Goal: Transaction & Acquisition: Book appointment/travel/reservation

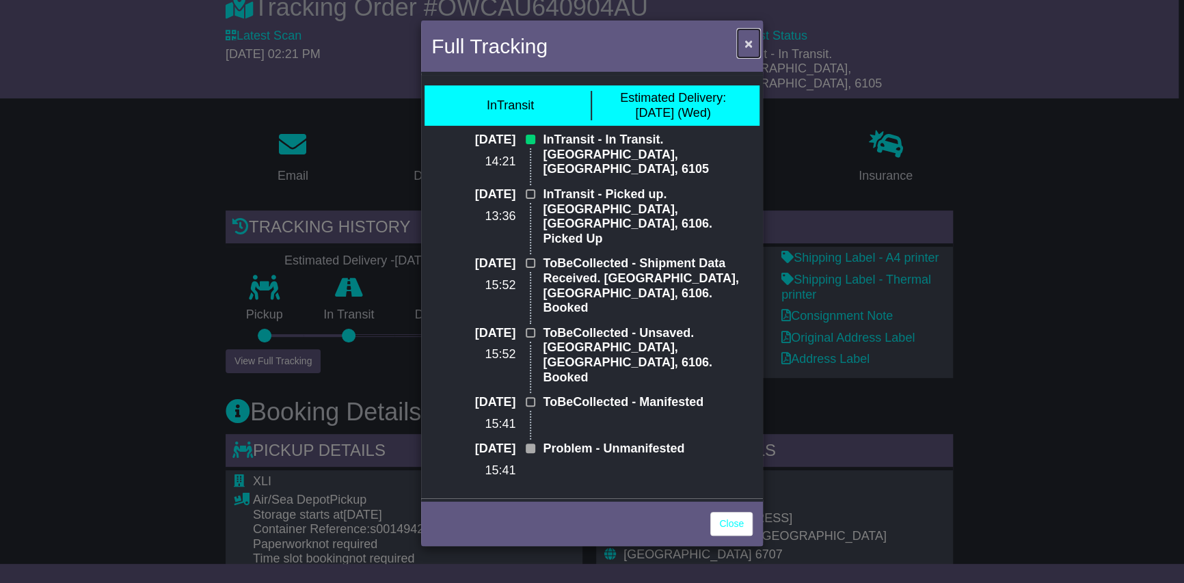
click at [748, 44] on span "×" at bounding box center [749, 44] width 8 height 16
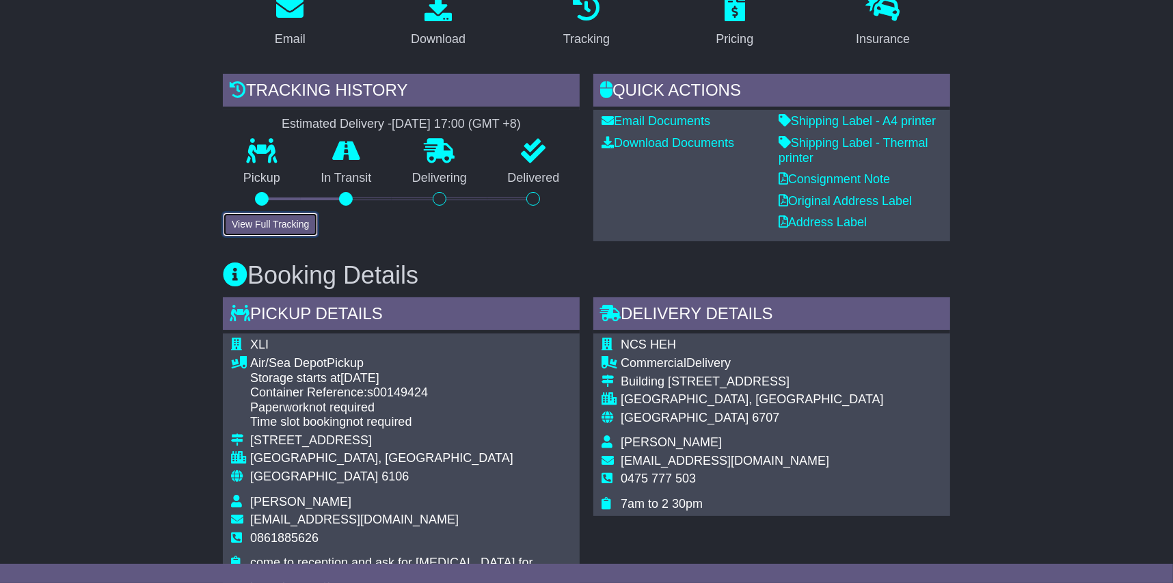
scroll to position [204, 0]
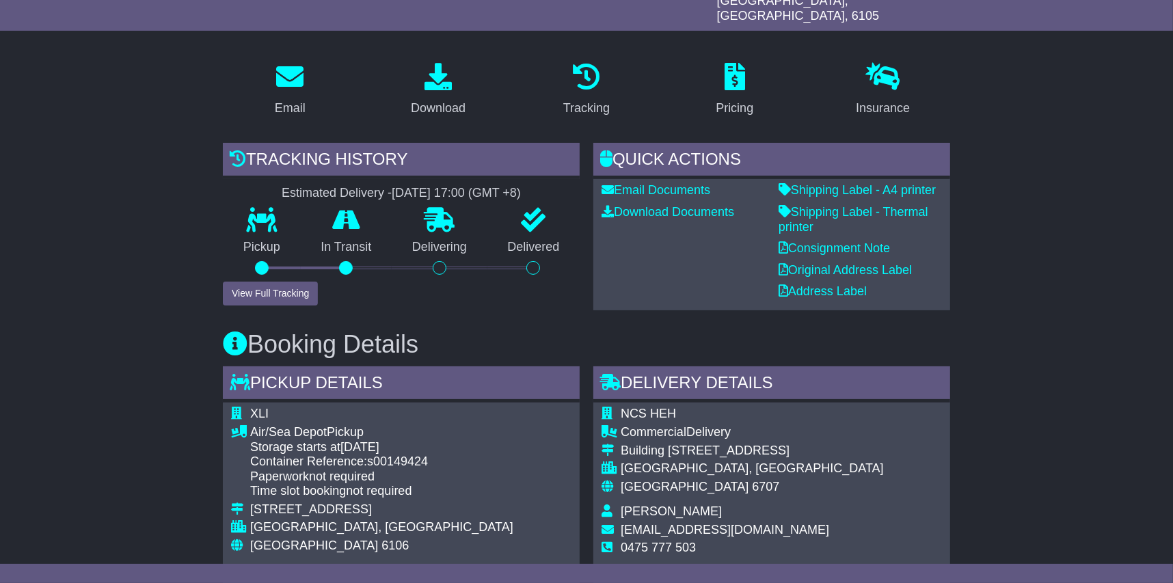
click at [868, 183] on link "Shipping Label - A4 printer" at bounding box center [857, 190] width 157 height 14
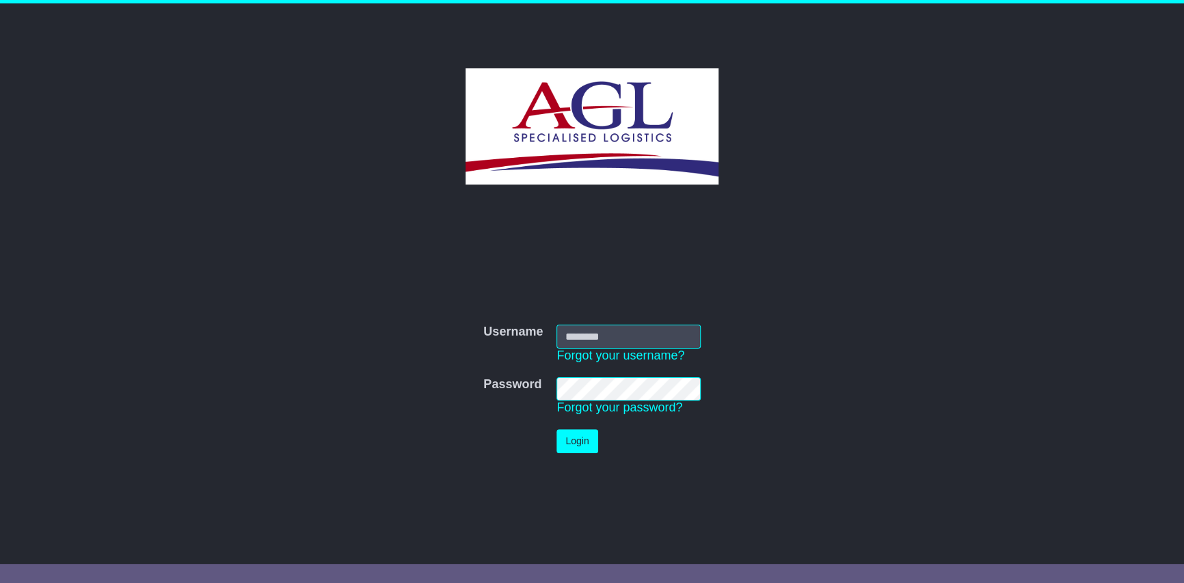
type input "***"
click at [588, 457] on td "Login" at bounding box center [629, 442] width 158 height 38
click at [580, 428] on td "Login" at bounding box center [629, 442] width 158 height 38
click at [580, 438] on button "Login" at bounding box center [577, 441] width 41 height 24
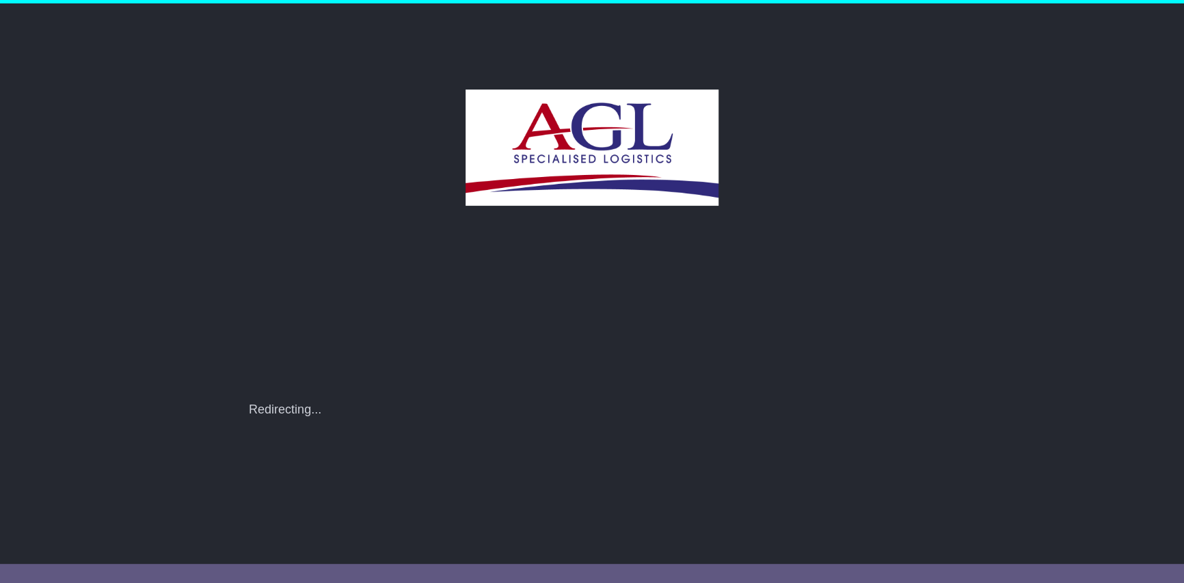
click at [670, 198] on img at bounding box center [592, 148] width 252 height 116
click at [993, 194] on div "Username Username *** Forgot your username? Password Password Forgot your passw…" at bounding box center [592, 272] width 1184 height 539
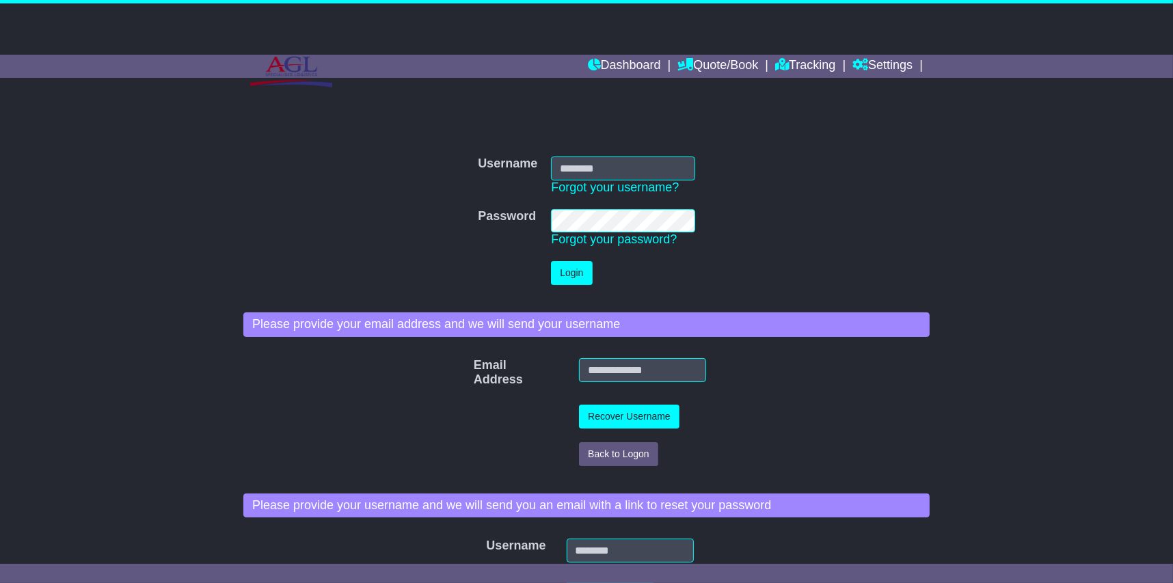
type input "***"
click at [569, 280] on button "Login" at bounding box center [571, 273] width 41 height 24
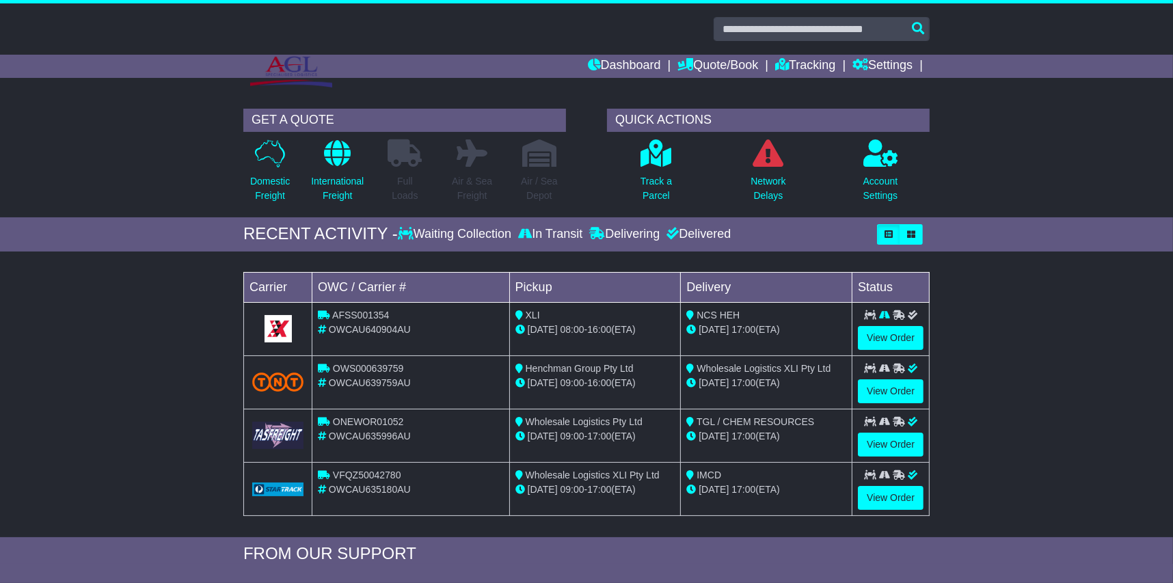
scroll to position [68, 0]
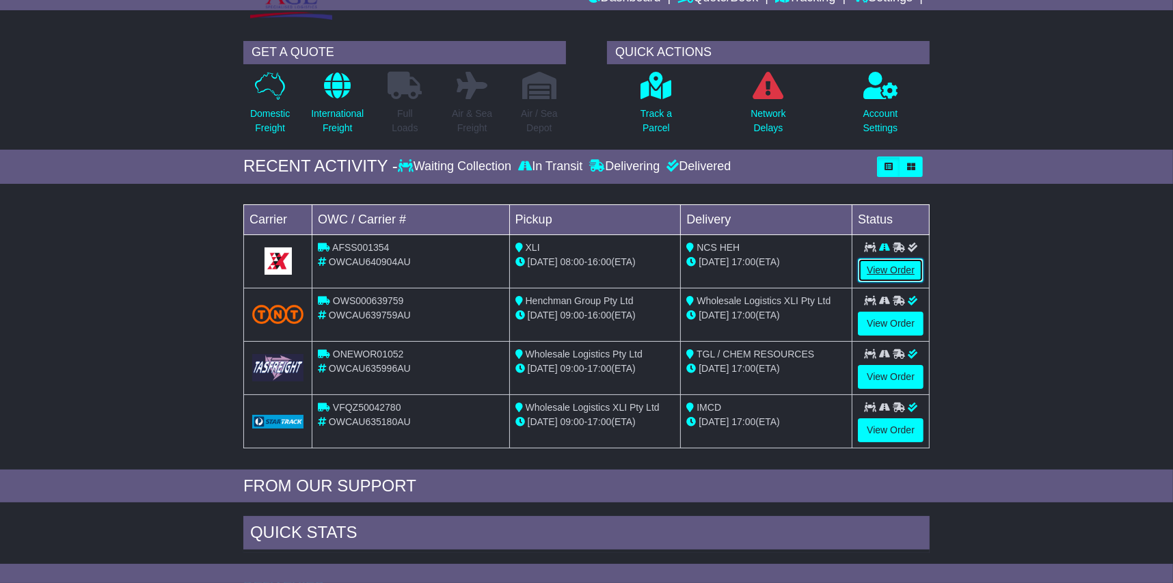
click at [887, 275] on link "View Order" at bounding box center [891, 270] width 66 height 24
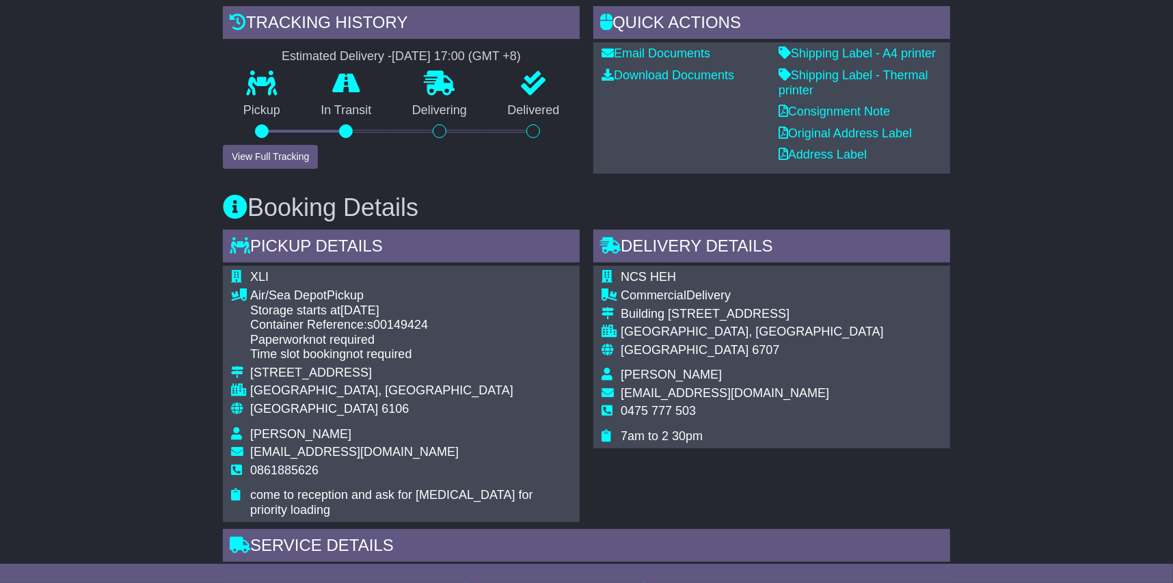
scroll to position [341, 0]
drag, startPoint x: 554, startPoint y: 92, endPoint x: 245, endPoint y: 94, distance: 308.3
click at [245, 94] on div "Pickup In Transit Problem Unknown Delivering Delivered" at bounding box center [401, 108] width 357 height 74
drag, startPoint x: 245, startPoint y: 94, endPoint x: 233, endPoint y: 98, distance: 13.0
click at [233, 103] on p "Pickup" at bounding box center [262, 110] width 78 height 15
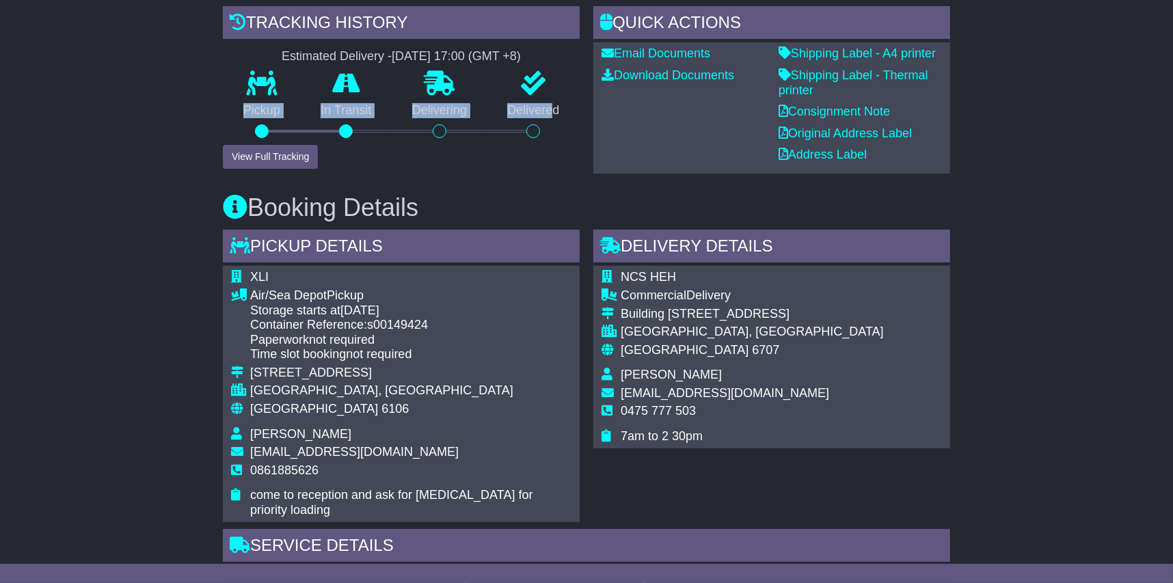
click at [233, 103] on p "Pickup" at bounding box center [262, 110] width 78 height 15
drag, startPoint x: 526, startPoint y: 100, endPoint x: 235, endPoint y: 102, distance: 291.3
click at [235, 102] on div "Pickup In Transit Problem Unknown Delivering Delivered" at bounding box center [401, 108] width 357 height 74
drag, startPoint x: 235, startPoint y: 102, endPoint x: 254, endPoint y: 98, distance: 19.6
click at [232, 103] on p "Pickup" at bounding box center [262, 110] width 78 height 15
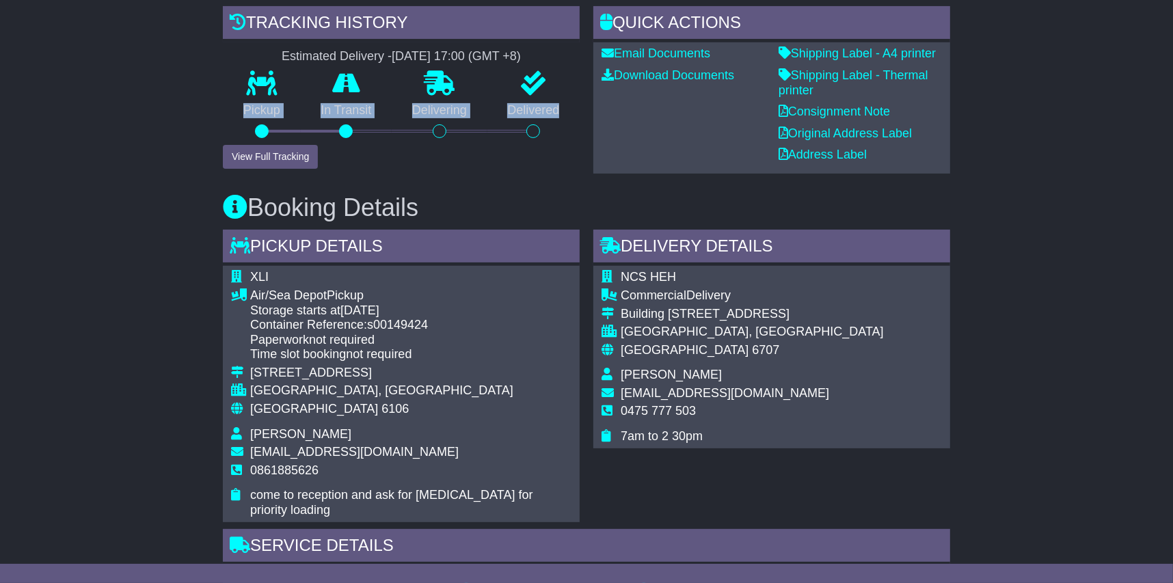
click at [563, 103] on p "Delivered" at bounding box center [533, 110] width 93 height 15
click at [561, 103] on p "Delivered" at bounding box center [533, 110] width 93 height 15
drag, startPoint x: 569, startPoint y: 94, endPoint x: 240, endPoint y: 94, distance: 328.8
click at [240, 94] on div "Pickup In Transit Problem Unknown Delivering Delivered" at bounding box center [401, 108] width 357 height 74
drag, startPoint x: 240, startPoint y: 94, endPoint x: 460, endPoint y: 150, distance: 227.0
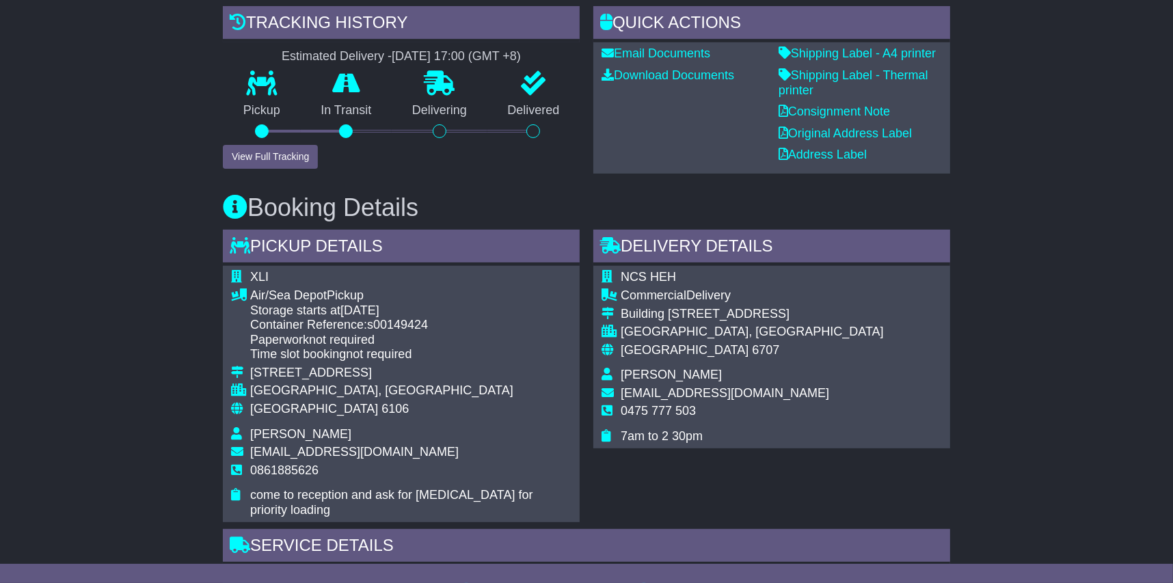
click at [459, 150] on div "Tracking history Estimated Delivery - [DATE] 17:00 (GMT +8) Pickup In Transit P…" at bounding box center [401, 87] width 357 height 163
drag, startPoint x: 558, startPoint y: 97, endPoint x: 207, endPoint y: 94, distance: 350.7
click at [207, 94] on div "Email Download Tracking Pricing Insurance" at bounding box center [586, 552] width 1173 height 1274
drag, startPoint x: 207, startPoint y: 94, endPoint x: 487, endPoint y: 158, distance: 286.8
click at [487, 174] on div "Booking Details Pickup Details - Tail Lift XLI Air/Sea Depot Pickup Storage sta…" at bounding box center [586, 436] width 741 height 524
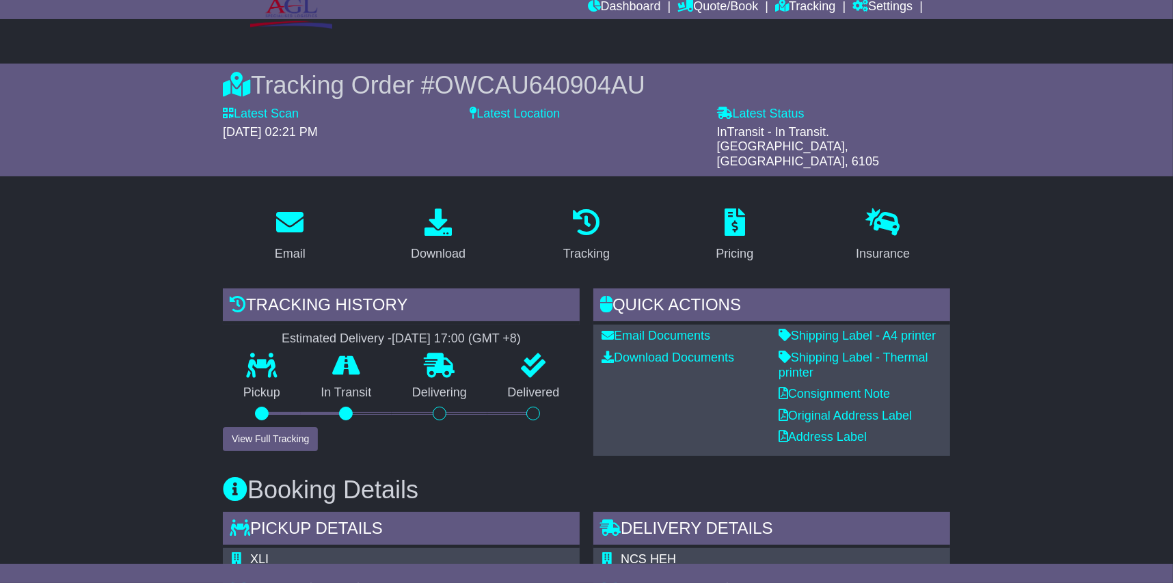
scroll to position [0, 0]
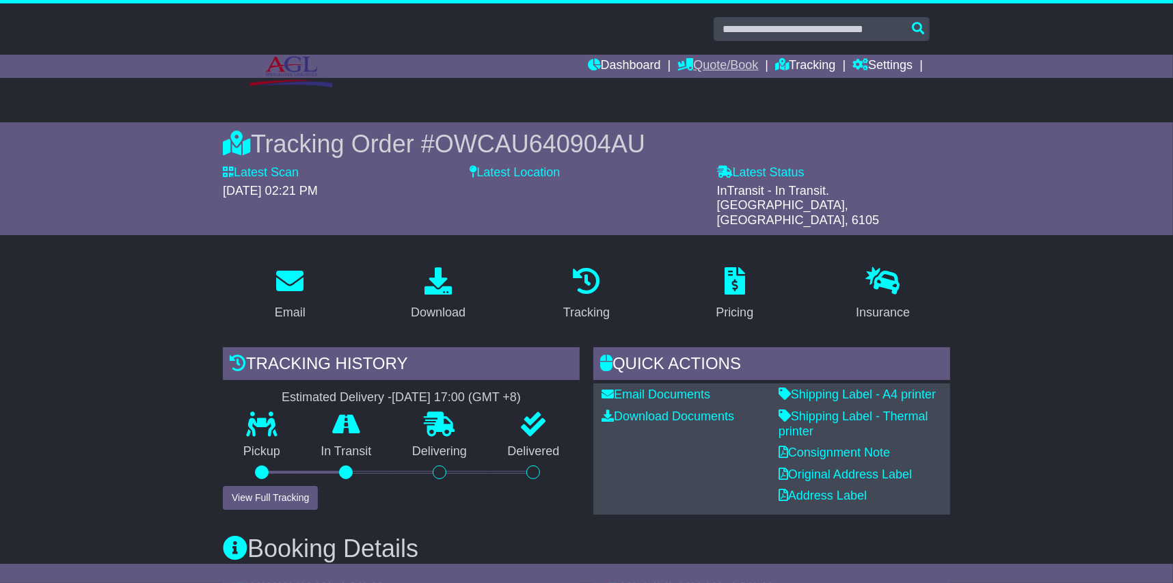
click at [712, 68] on link "Quote/Book" at bounding box center [718, 66] width 81 height 23
click at [709, 90] on link "Domestic" at bounding box center [732, 89] width 108 height 15
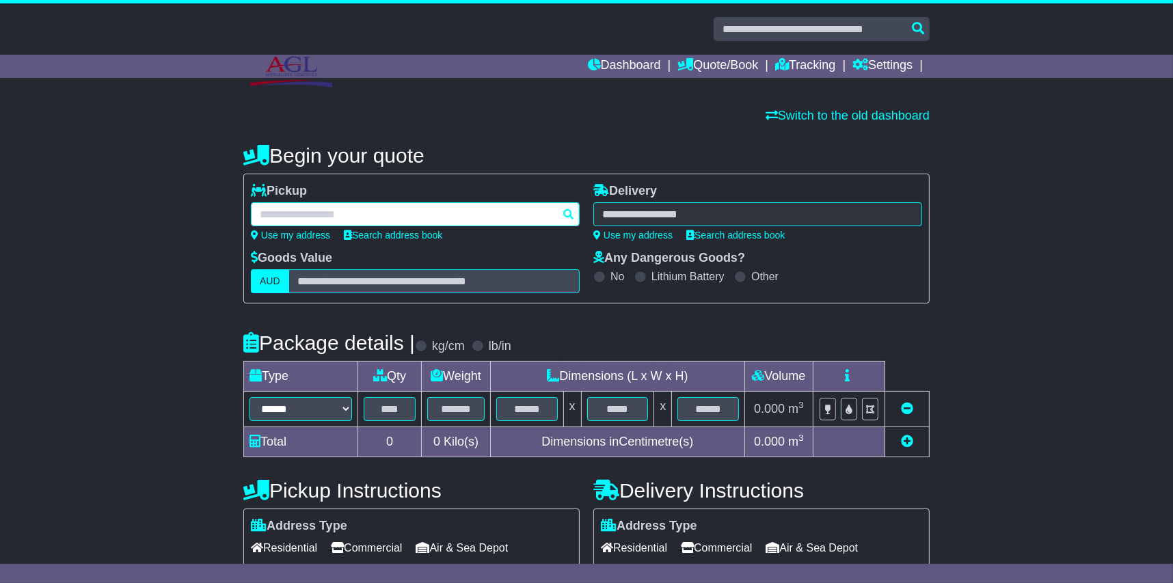
click at [305, 215] on div at bounding box center [415, 214] width 329 height 24
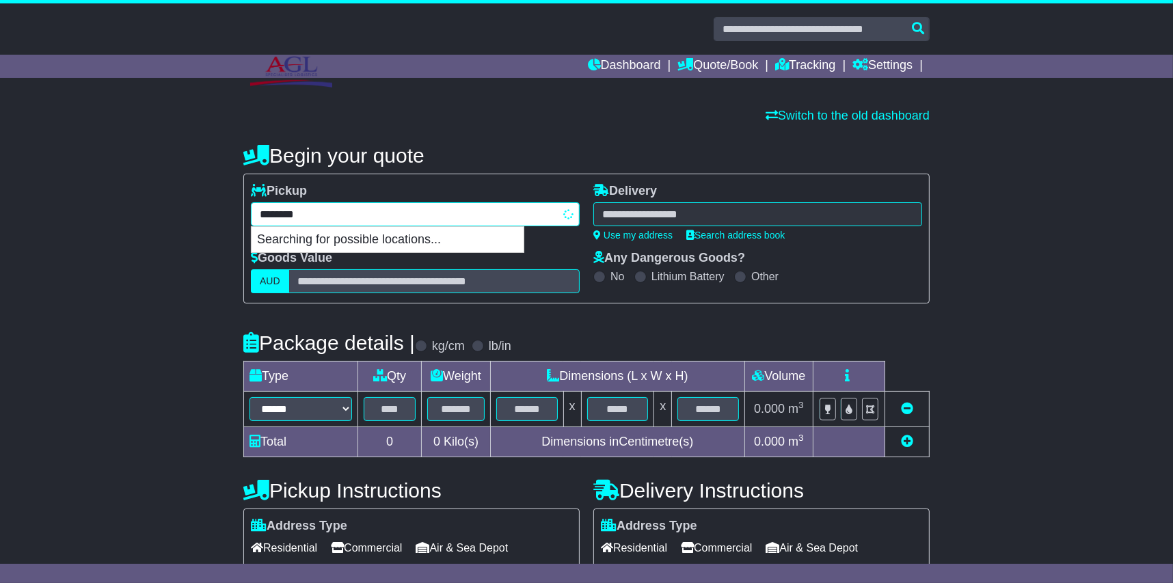
type input "*********"
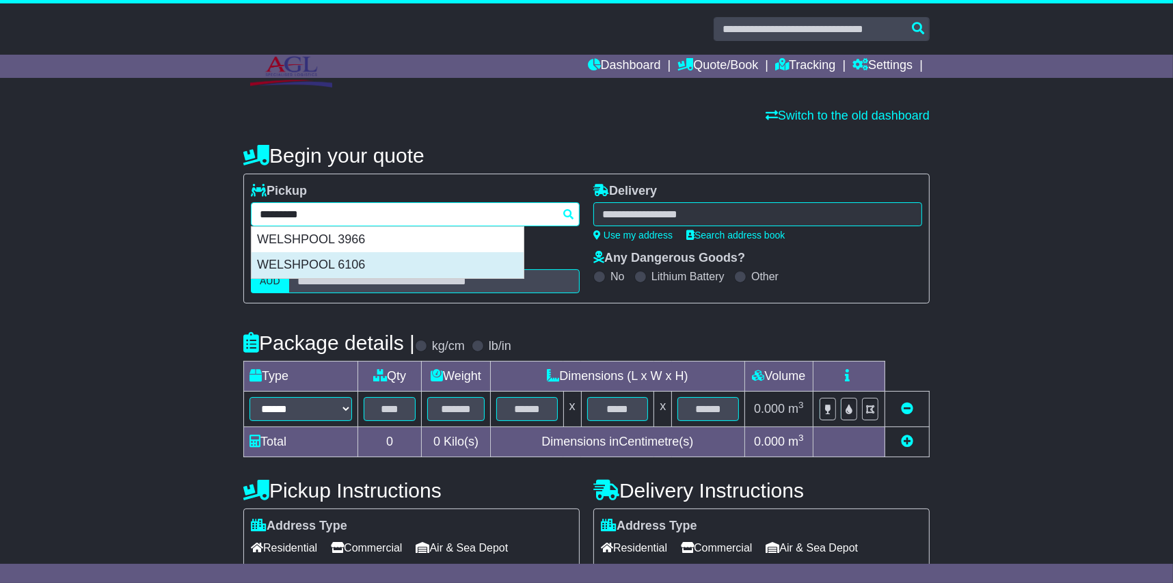
click at [364, 258] on div "WELSHPOOL 6106" at bounding box center [388, 265] width 272 height 26
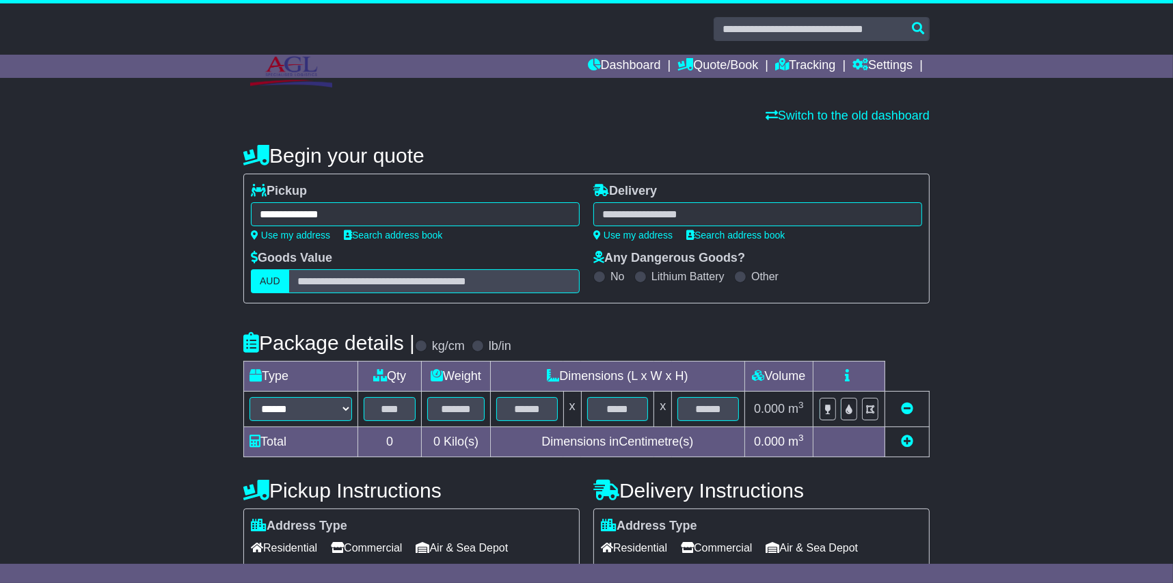
type input "**********"
click at [651, 209] on div at bounding box center [757, 214] width 329 height 24
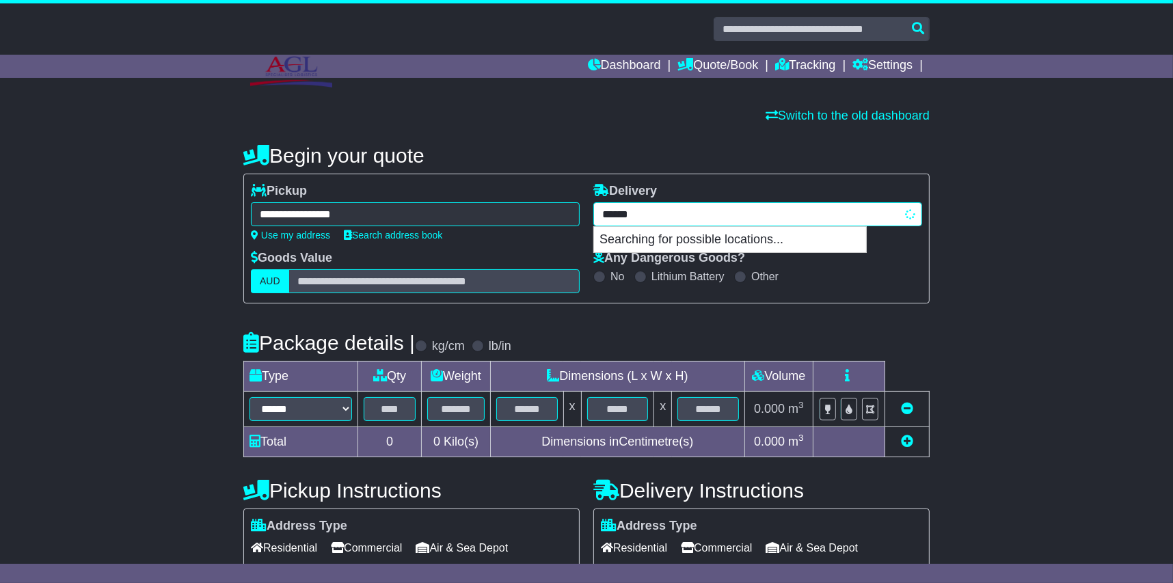
type input "*******"
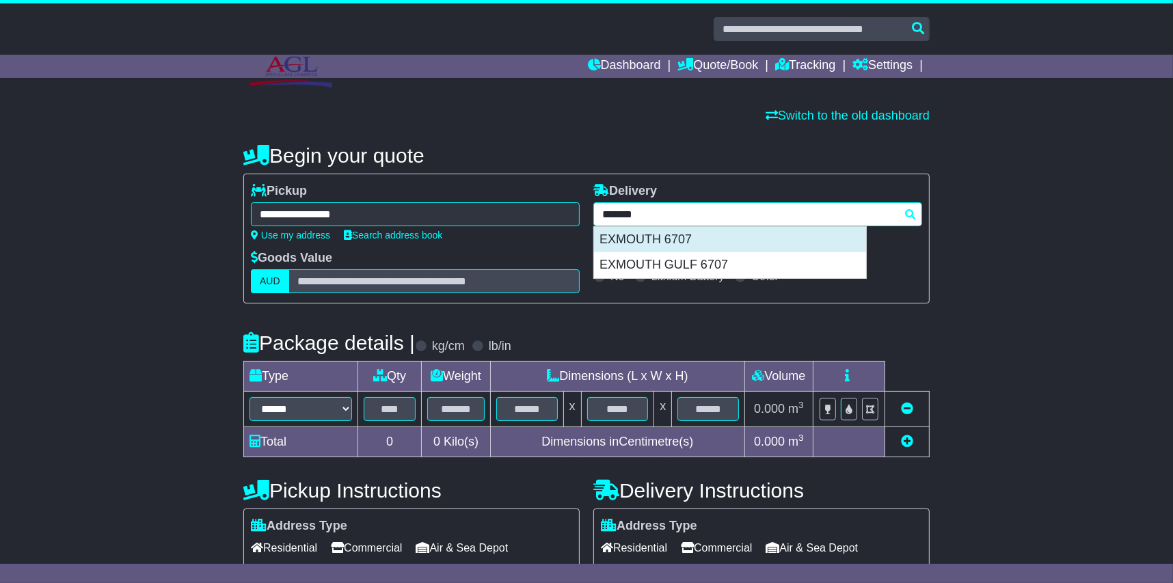
click at [671, 238] on div "EXMOUTH 6707" at bounding box center [730, 240] width 272 height 26
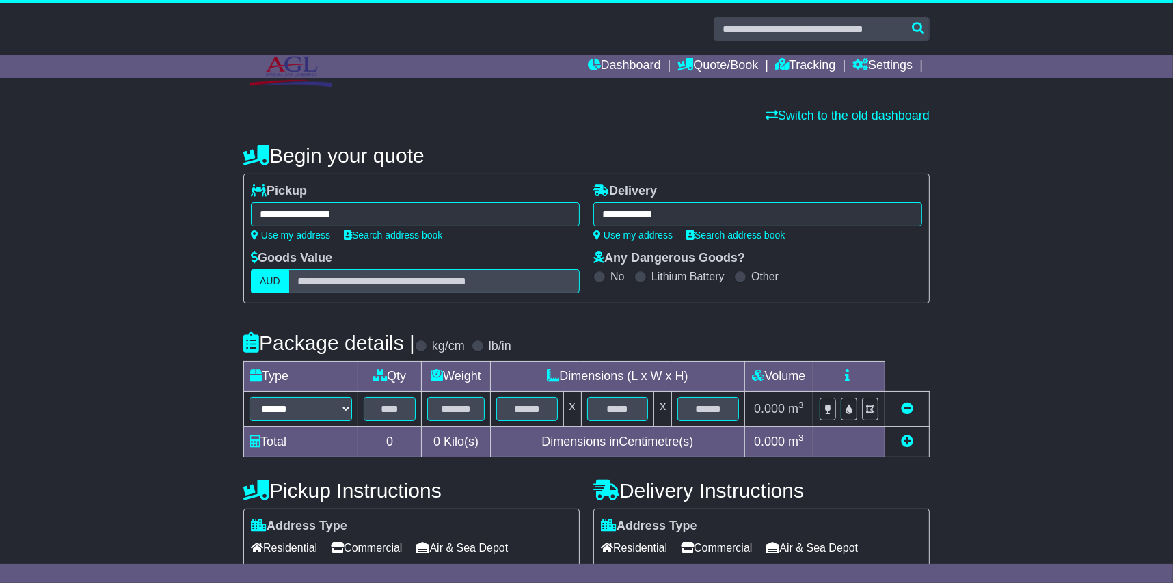
type input "**********"
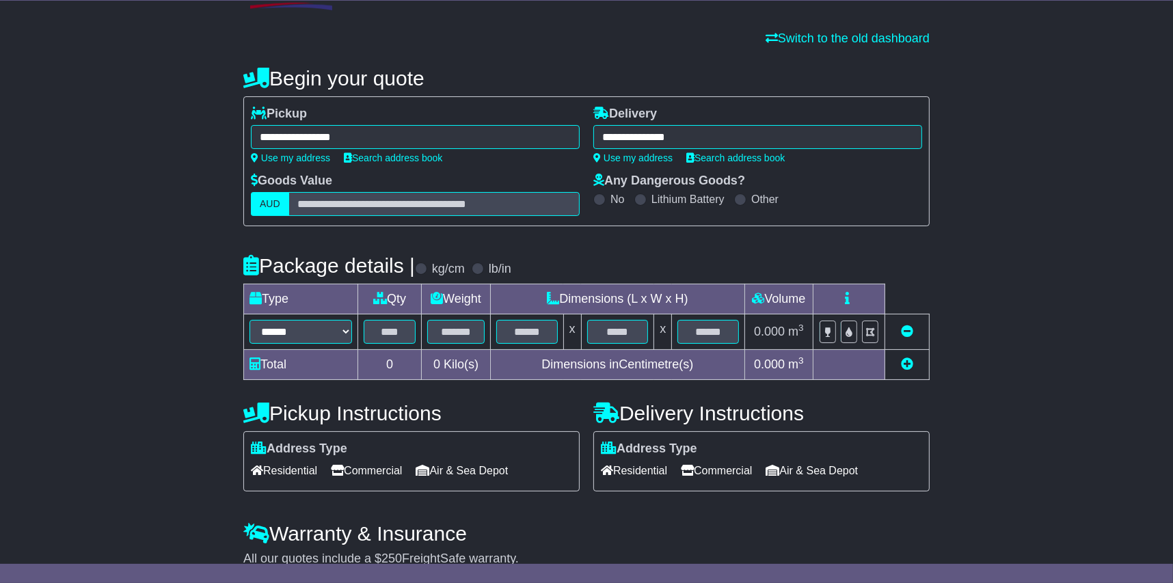
scroll to position [137, 0]
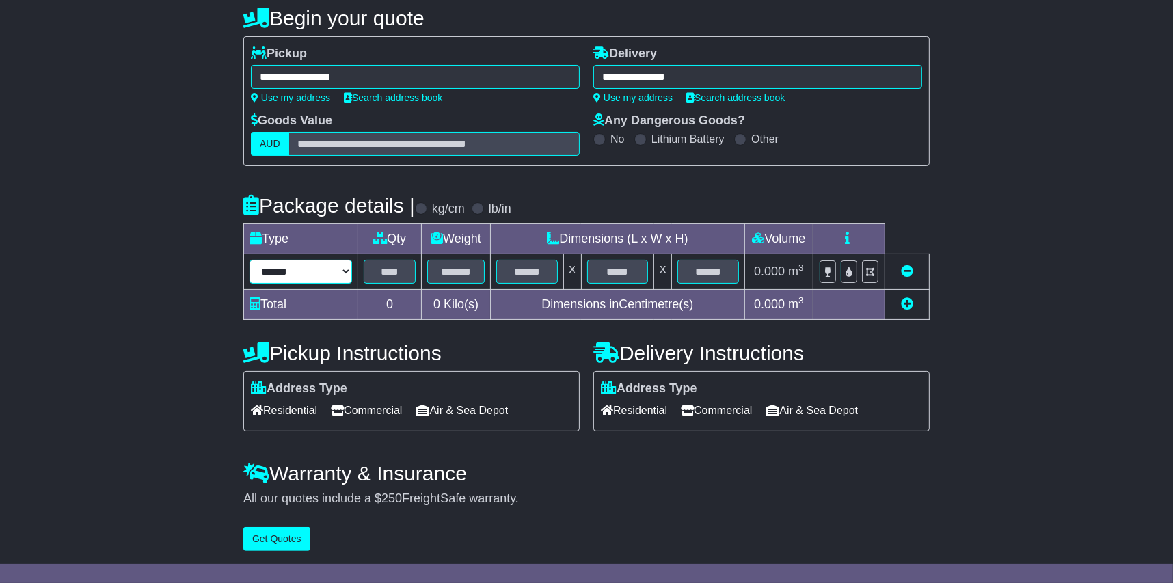
click at [325, 264] on select "****** ****** *** ******** ***** **** **** ****** *** *******" at bounding box center [301, 272] width 103 height 24
select select "*****"
click at [250, 260] on select "****** ****** *** ******** ***** **** **** ****** *** *******" at bounding box center [301, 272] width 103 height 24
click at [312, 268] on select "****** ****** *** ******** ***** **** **** ****** *** *******" at bounding box center [301, 272] width 103 height 24
click at [400, 282] on input "text" at bounding box center [390, 272] width 52 height 24
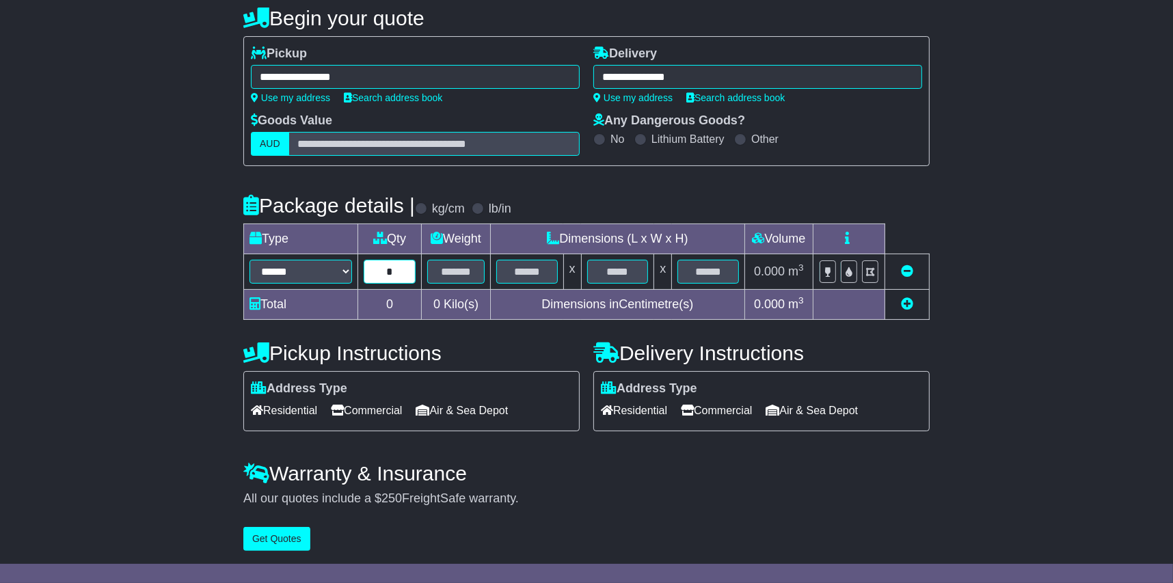
type input "*"
click at [448, 272] on input "text" at bounding box center [455, 272] width 57 height 24
type input "*"
click at [546, 276] on input "text" at bounding box center [527, 272] width 62 height 24
click at [520, 271] on input "text" at bounding box center [527, 272] width 62 height 24
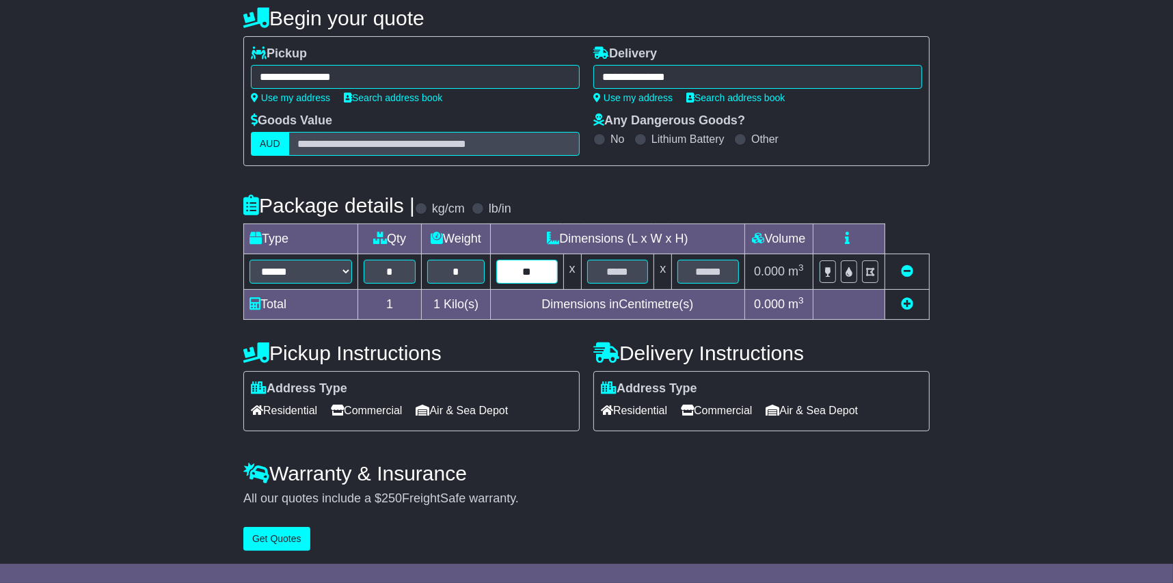
type input "**"
drag, startPoint x: 597, startPoint y: 268, endPoint x: 626, endPoint y: 267, distance: 29.4
click at [598, 268] on input "text" at bounding box center [618, 272] width 62 height 24
type input "**"
click at [727, 271] on input "text" at bounding box center [709, 272] width 62 height 24
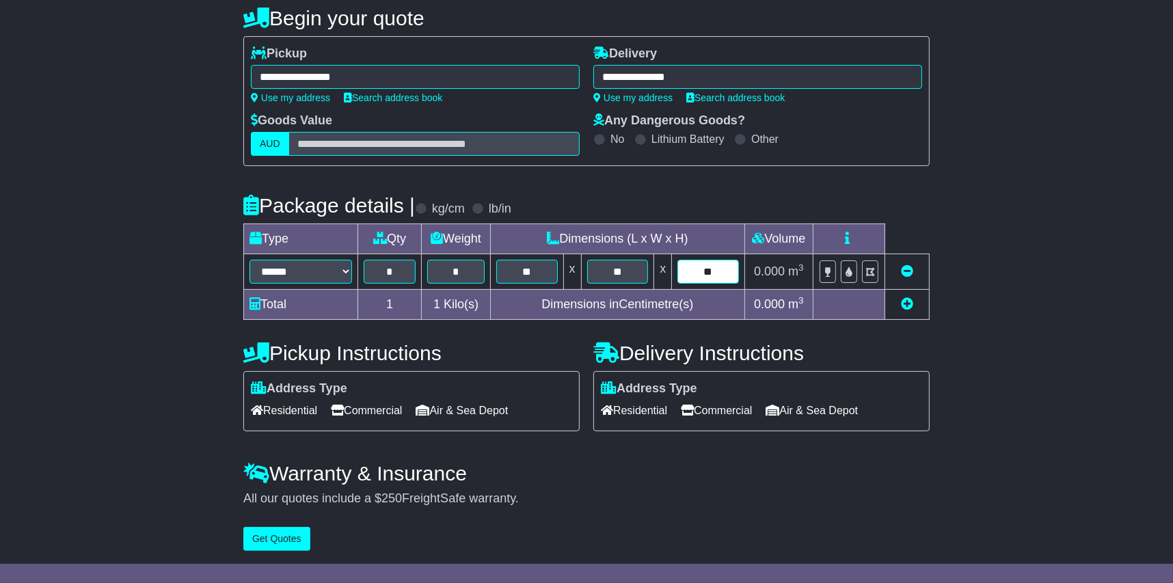
type input "**"
click at [793, 269] on span "m 3" at bounding box center [796, 272] width 16 height 14
click at [387, 410] on span "Commercial" at bounding box center [366, 410] width 71 height 21
click at [456, 407] on span "Air & Sea Depot" at bounding box center [462, 410] width 92 height 21
click at [721, 408] on span "Commercial" at bounding box center [716, 410] width 71 height 21
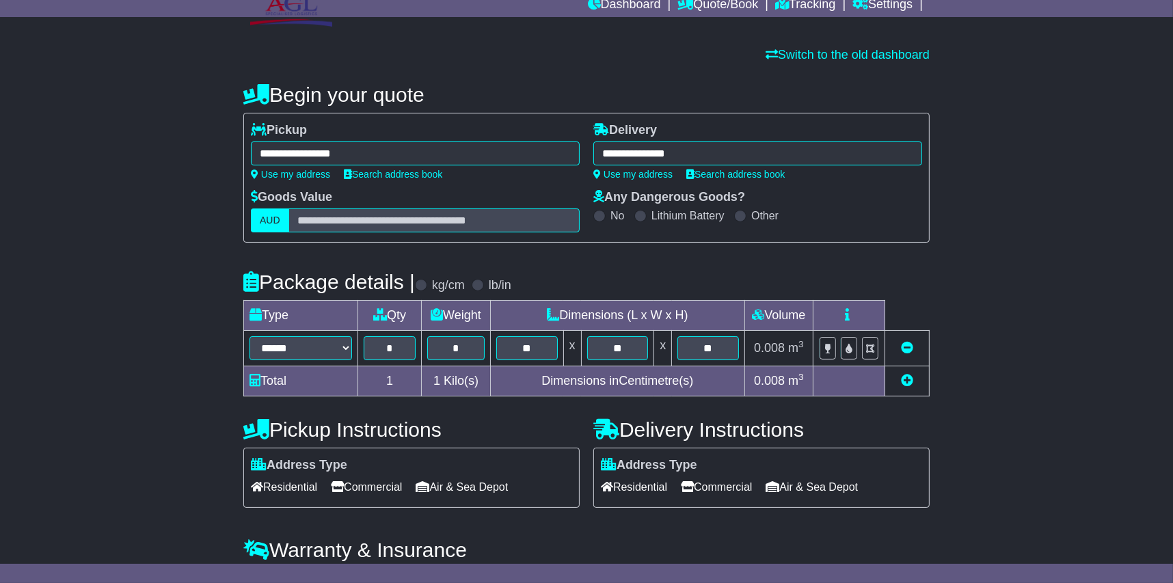
scroll to position [139, 0]
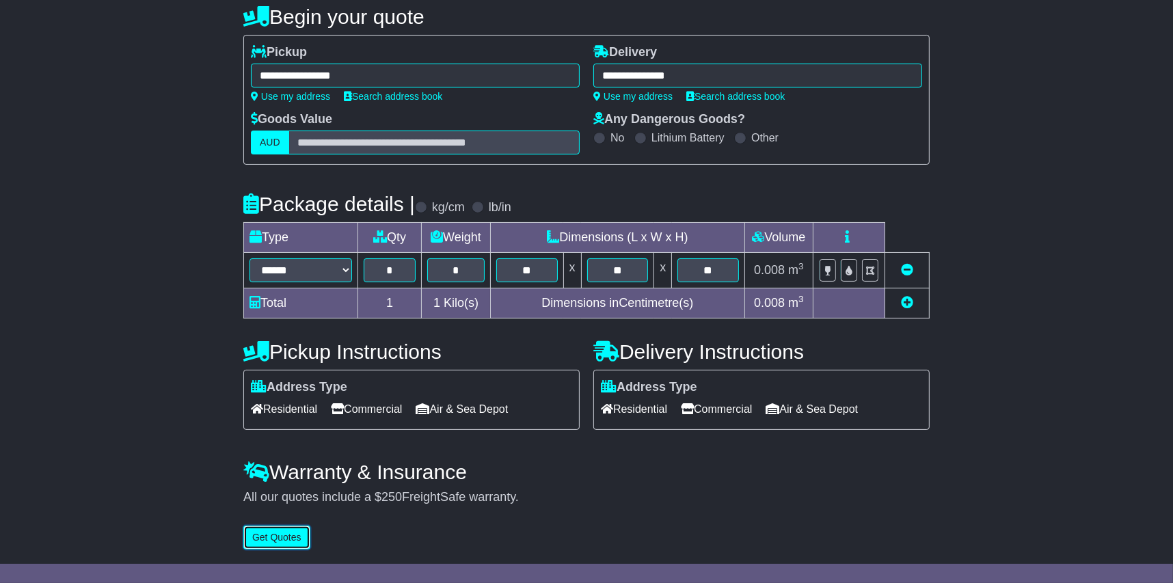
click at [285, 533] on button "Get Quotes" at bounding box center [276, 538] width 67 height 24
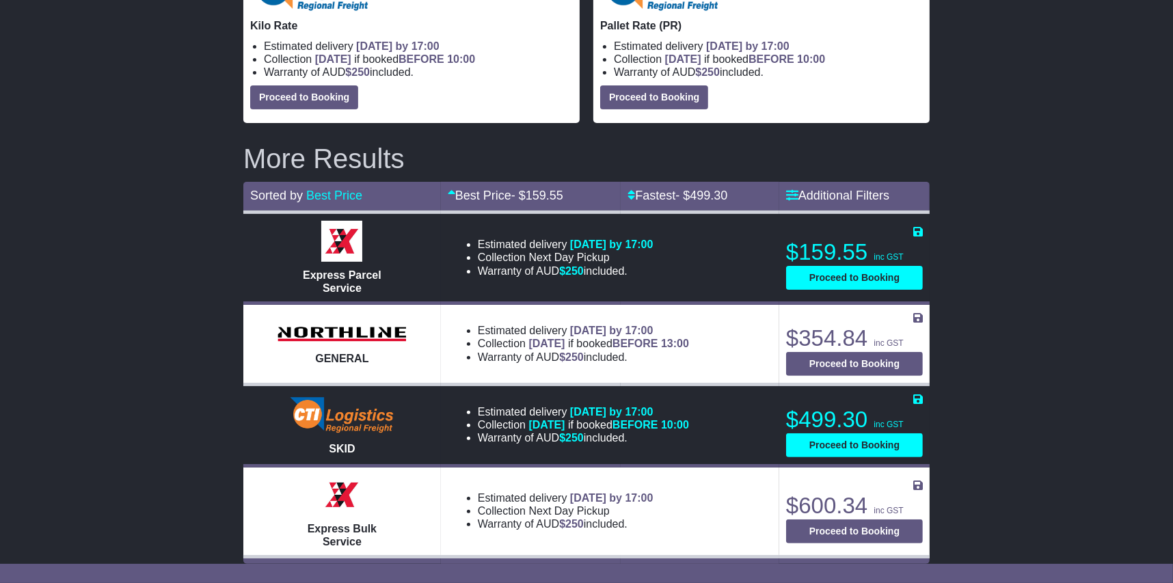
scroll to position [314, 0]
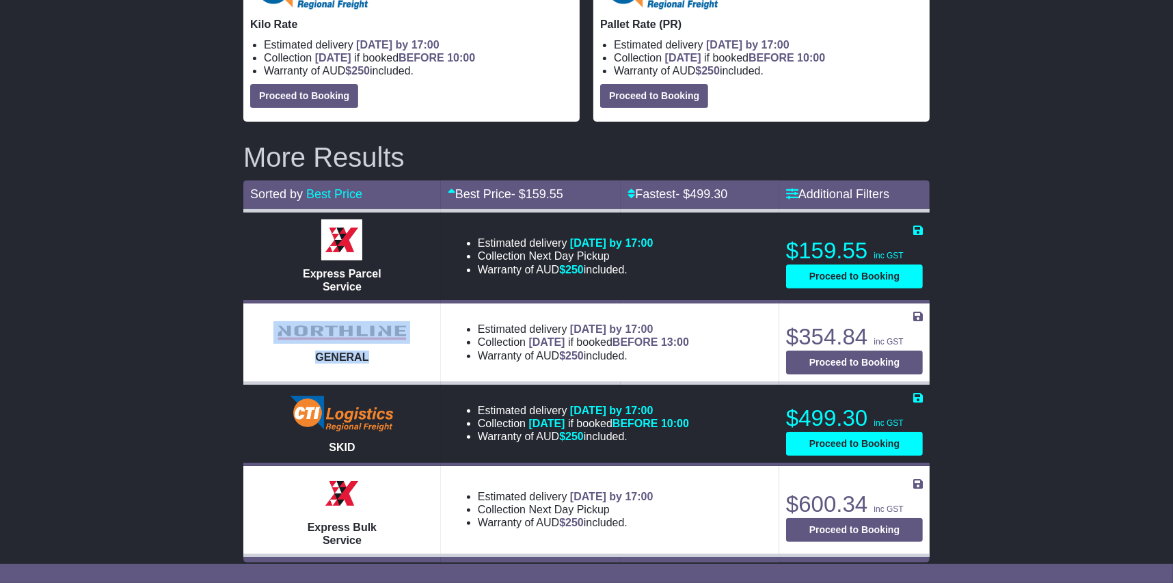
drag, startPoint x: 359, startPoint y: 365, endPoint x: 276, endPoint y: 332, distance: 89.3
click at [276, 332] on td "GENERAL" at bounding box center [342, 342] width 198 height 81
drag, startPoint x: 276, startPoint y: 332, endPoint x: 306, endPoint y: 333, distance: 29.4
click at [917, 311] on icon at bounding box center [918, 316] width 10 height 11
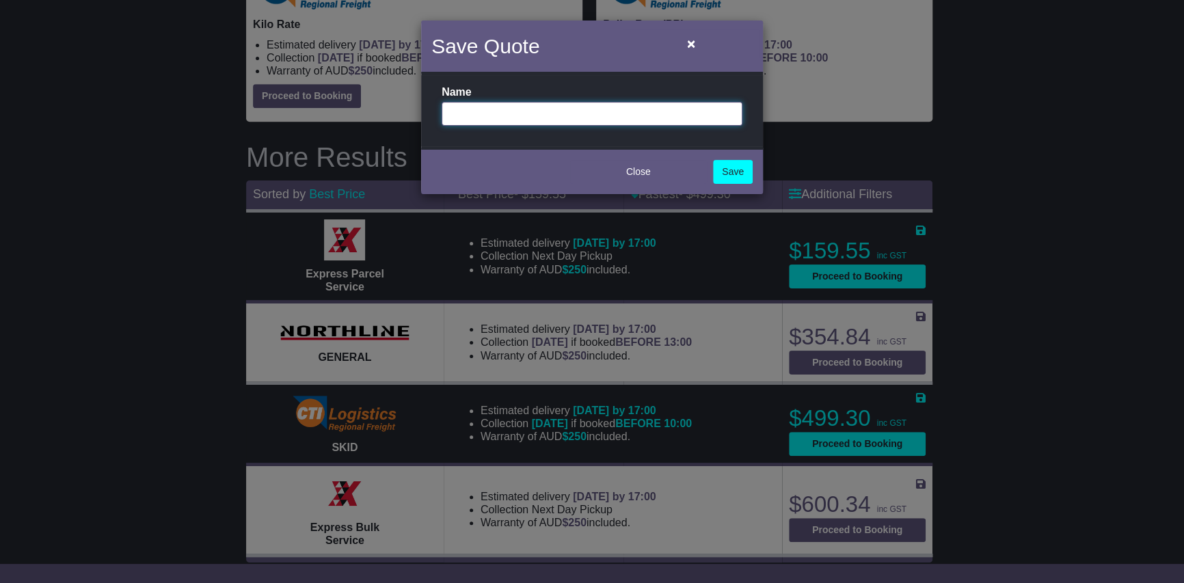
click at [544, 109] on input "text" at bounding box center [592, 114] width 301 height 24
type input "**********"
click at [732, 159] on div "Close Save" at bounding box center [592, 170] width 342 height 48
click at [730, 161] on link "Save" at bounding box center [733, 172] width 40 height 24
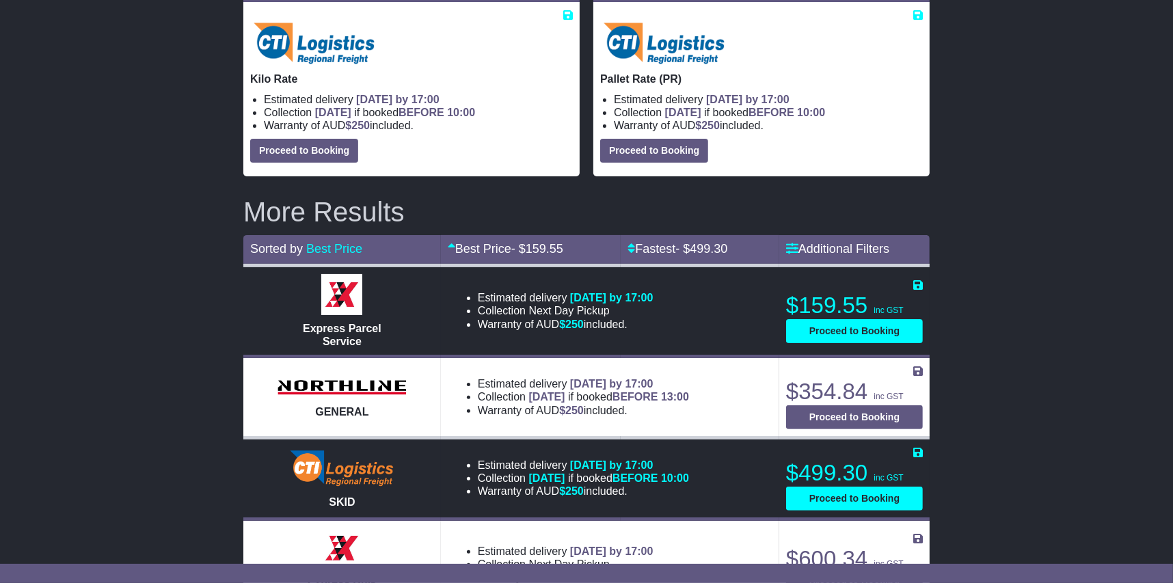
scroll to position [178, 0]
